Goal: Find contact information: Find contact information

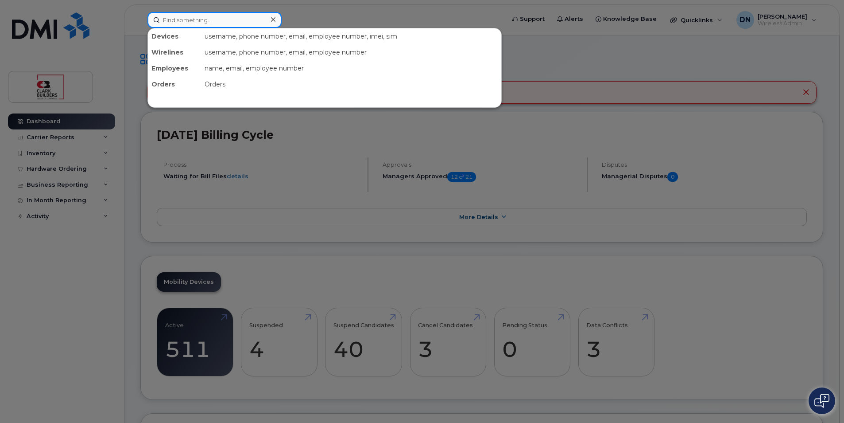
click at [257, 16] on input at bounding box center [214, 20] width 134 height 16
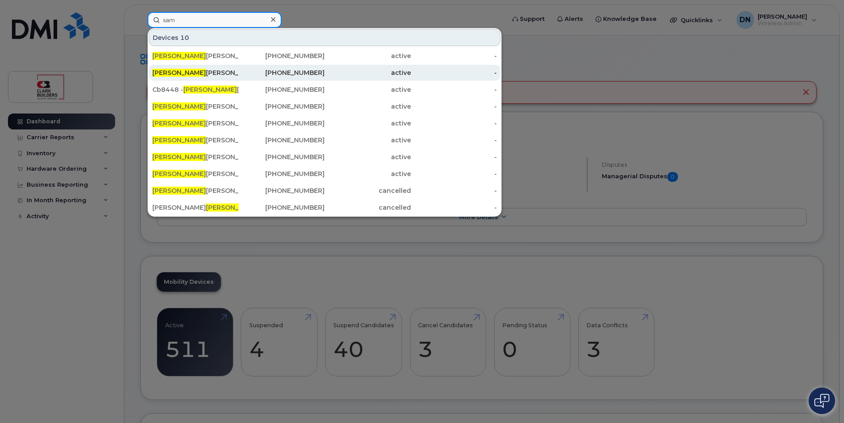
type input "sam"
click at [256, 71] on div "[PHONE_NUMBER]" at bounding box center [282, 72] width 86 height 9
